Goal: Task Accomplishment & Management: Manage account settings

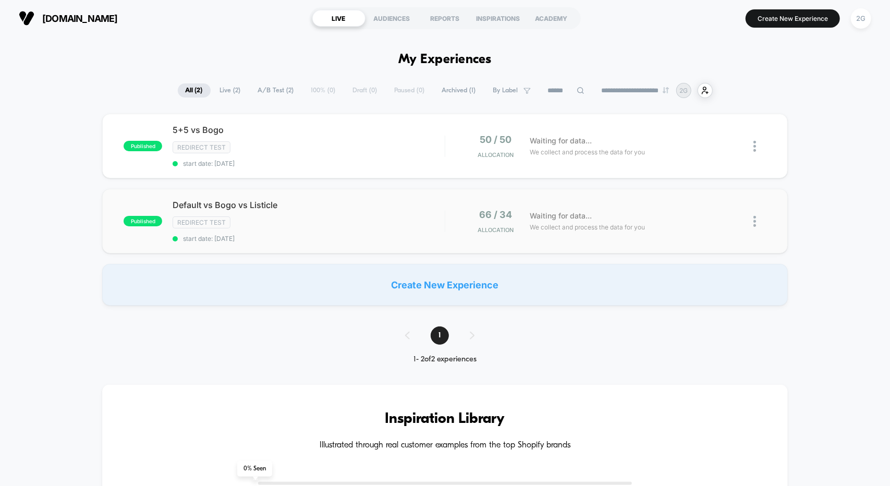
click at [755, 216] on img at bounding box center [755, 221] width 3 height 11
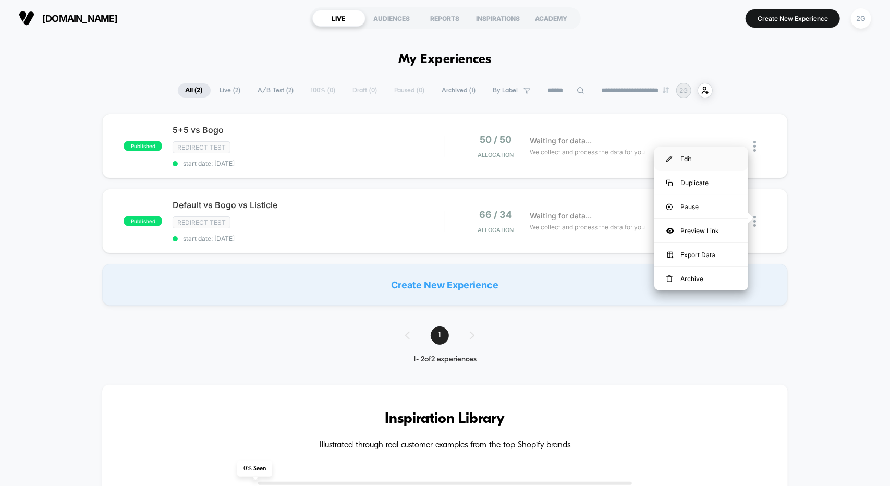
click at [698, 160] on div "Edit" at bounding box center [701, 158] width 94 height 23
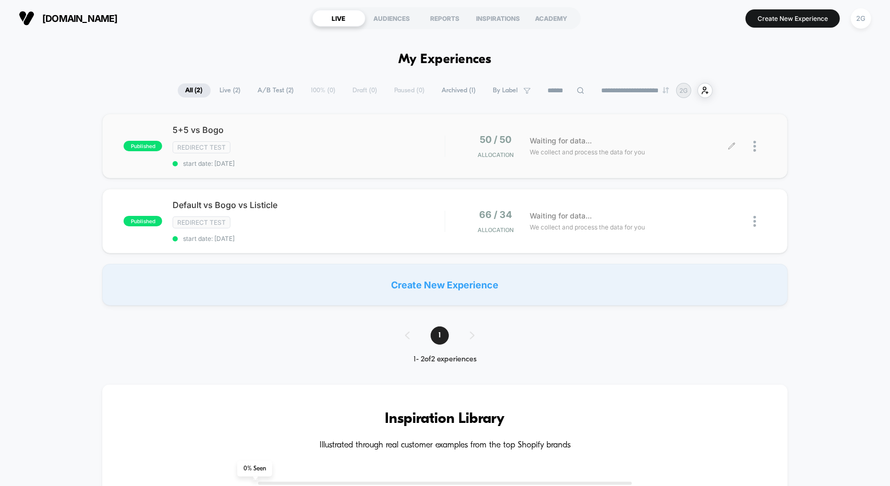
click at [757, 143] on div at bounding box center [760, 146] width 13 height 25
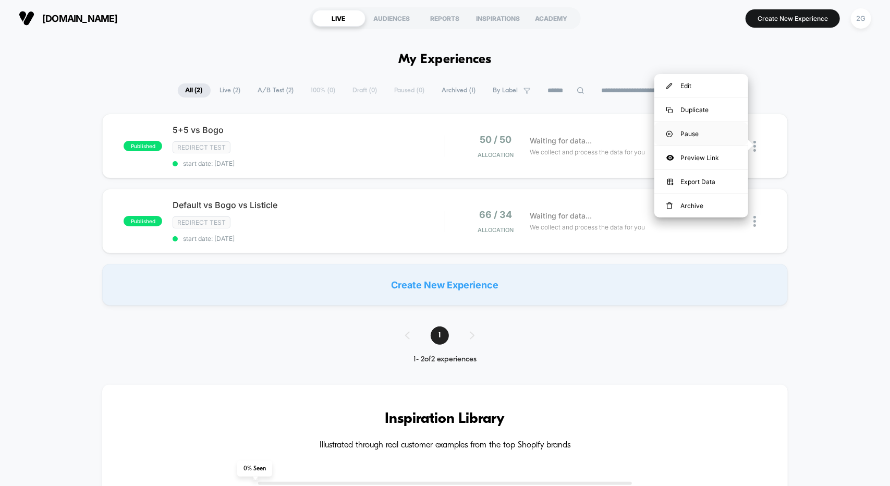
click at [724, 129] on div "Pause" at bounding box center [701, 133] width 94 height 23
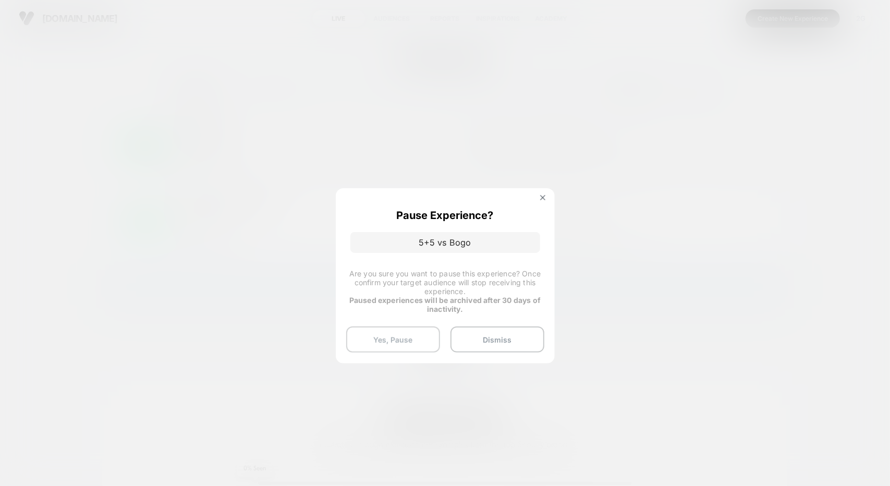
click at [427, 334] on button "Yes, Pause" at bounding box center [393, 339] width 94 height 26
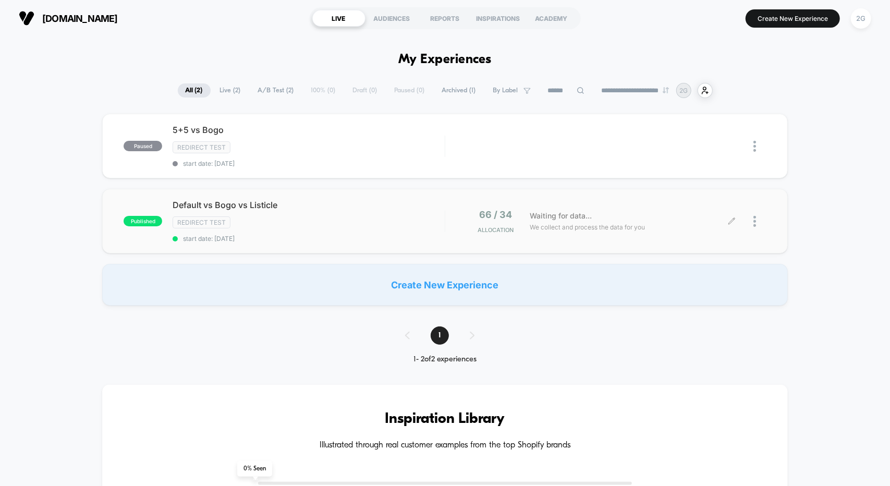
click at [757, 220] on div at bounding box center [760, 221] width 13 height 25
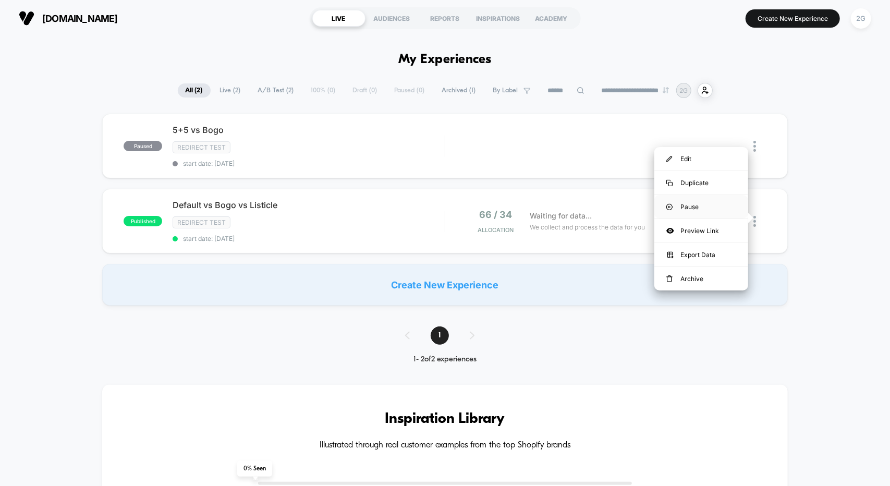
click at [700, 204] on div "Pause" at bounding box center [701, 206] width 94 height 23
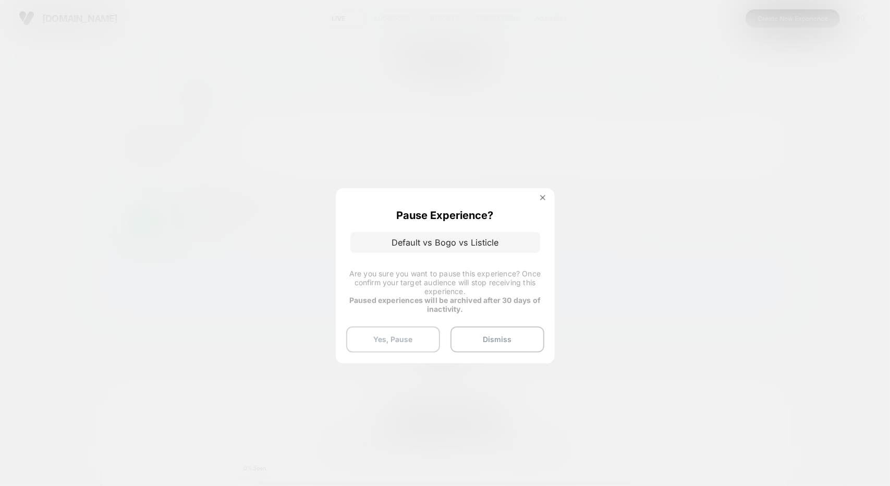
click at [406, 341] on button "Yes, Pause" at bounding box center [393, 339] width 94 height 26
